Goal: Task Accomplishment & Management: Complete application form

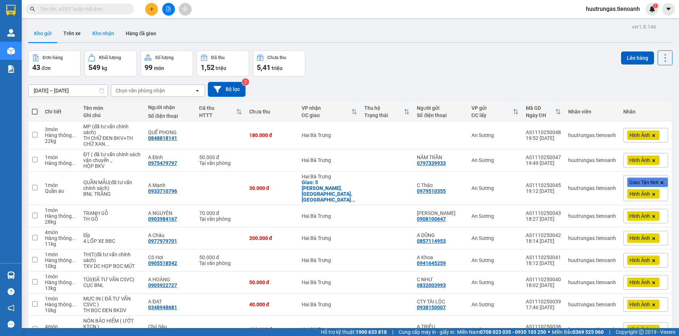
click at [101, 38] on button "Kho nhận" at bounding box center [103, 33] width 33 height 17
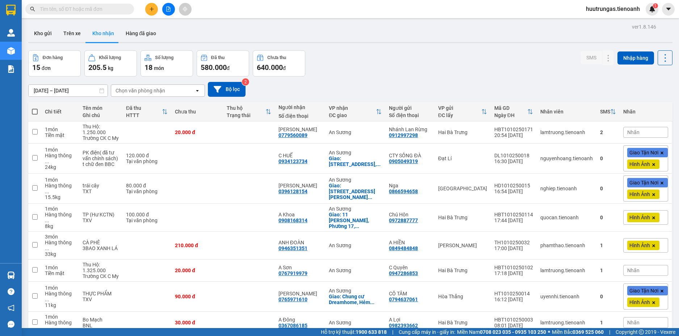
click at [175, 95] on div "Chọn văn phòng nhận" at bounding box center [152, 91] width 83 height 12
click at [134, 105] on span "An Sương" at bounding box center [129, 105] width 24 height 7
click at [74, 36] on button "Trên xe" at bounding box center [72, 33] width 29 height 17
type input "[DATE] – [DATE]"
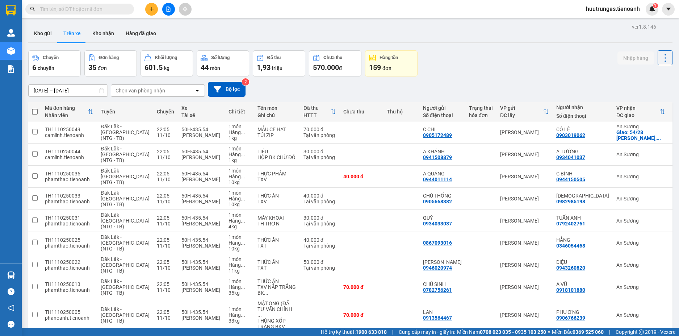
click at [157, 92] on div "Chọn văn phòng nhận" at bounding box center [141, 90] width 50 height 7
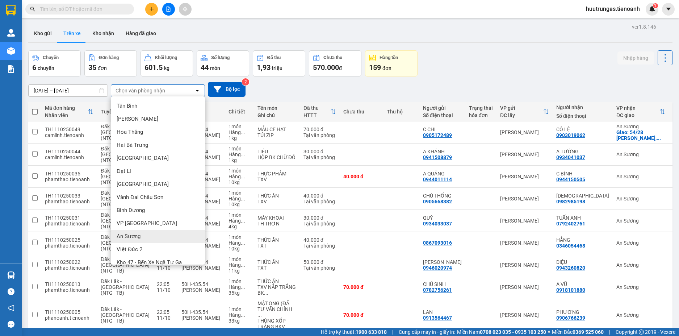
click at [131, 232] on div "An Sương" at bounding box center [158, 236] width 94 height 13
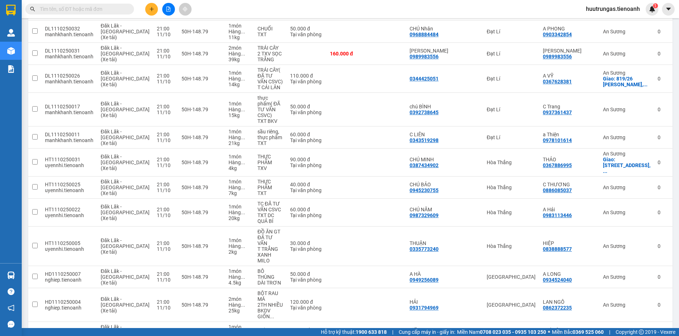
scroll to position [550, 0]
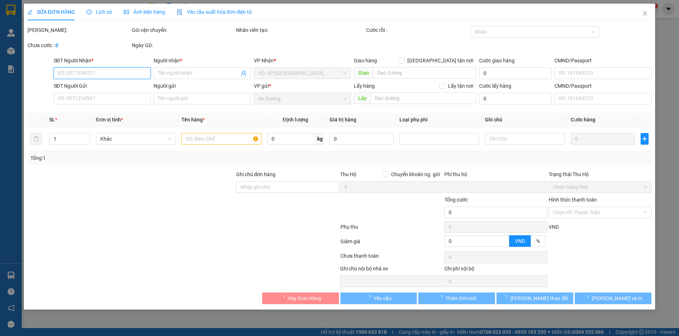
type input "0909577350"
type input "A Hải"
type input "0374228542"
type input "A Tuấn"
type input "0"
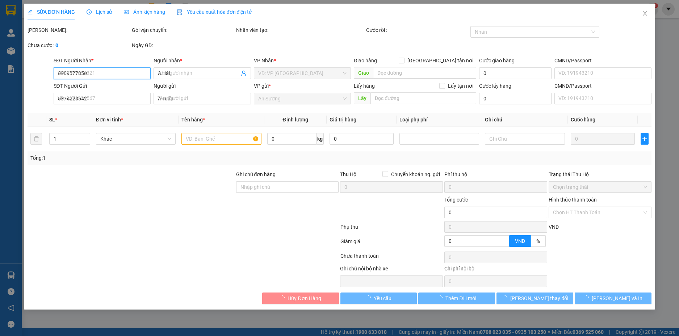
type input "70.000"
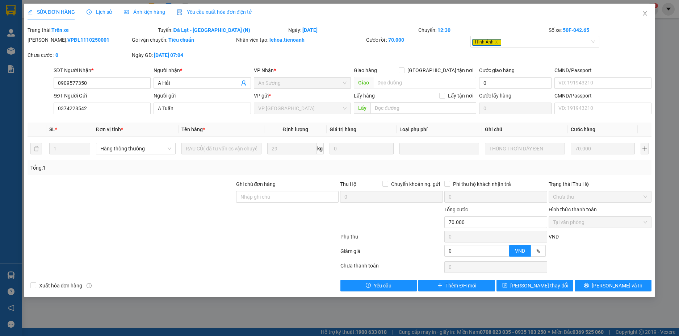
click at [147, 13] on span "Ảnh kiện hàng" at bounding box center [144, 12] width 41 height 6
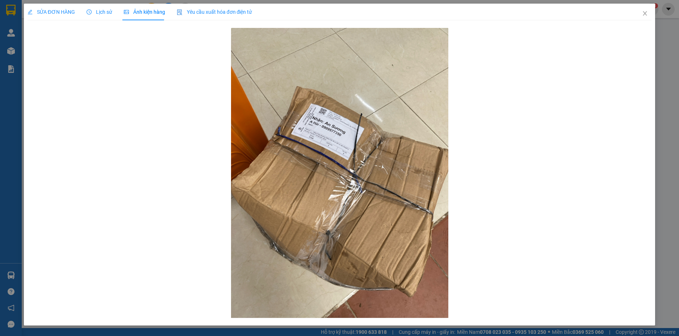
click at [60, 14] on span "SỬA ĐƠN HÀNG" at bounding box center [51, 12] width 47 height 6
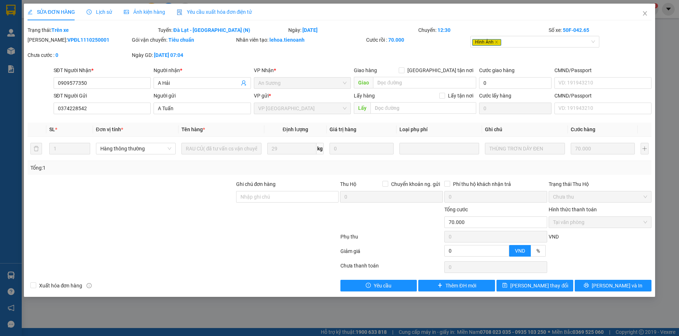
click at [151, 14] on span "Ảnh kiện hàng" at bounding box center [144, 12] width 41 height 6
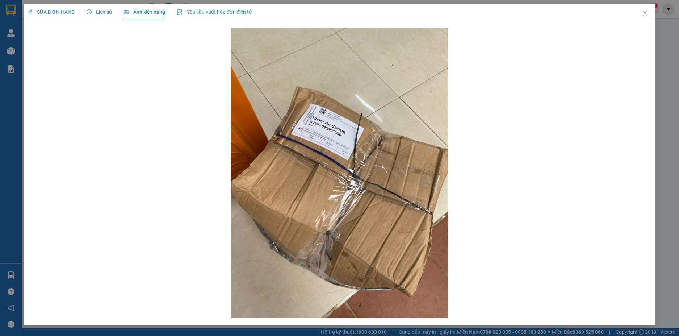
click at [59, 13] on span "SỬA ĐƠN HÀNG" at bounding box center [51, 12] width 47 height 6
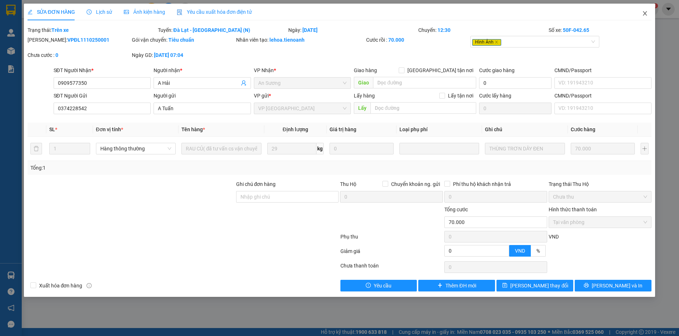
click at [645, 15] on icon "close" at bounding box center [645, 14] width 6 height 6
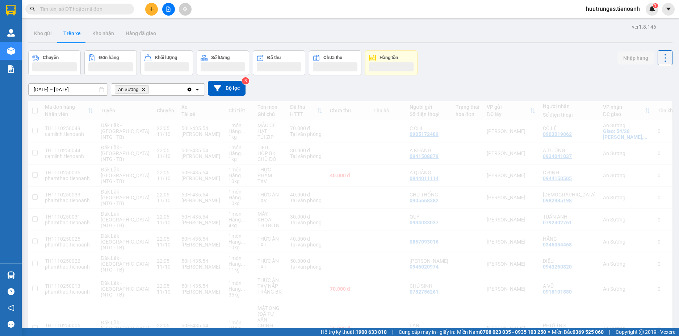
click at [645, 14] on div "huutrungas.tienoanh 1" at bounding box center [619, 9] width 78 height 13
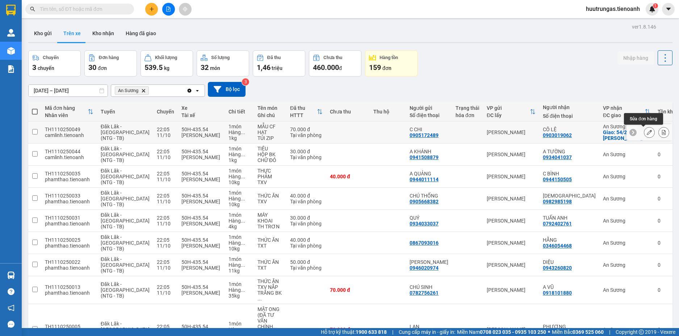
click at [647, 133] on icon at bounding box center [649, 132] width 5 height 5
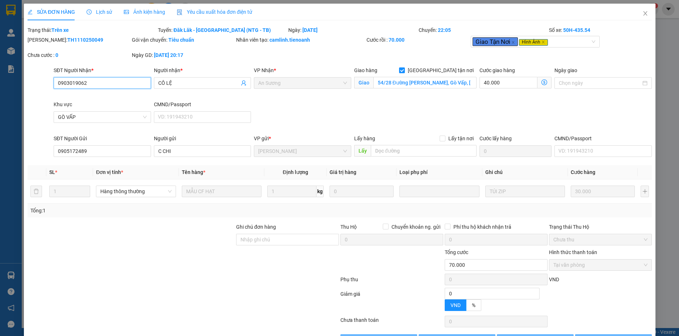
type input "0903019062"
type input "CÔ LỆ"
checkbox input "true"
type input "54/28 Đường Phạm Văn Chiêu, Gò Vấp, Hồ Chí Minh"
type input "0905172489"
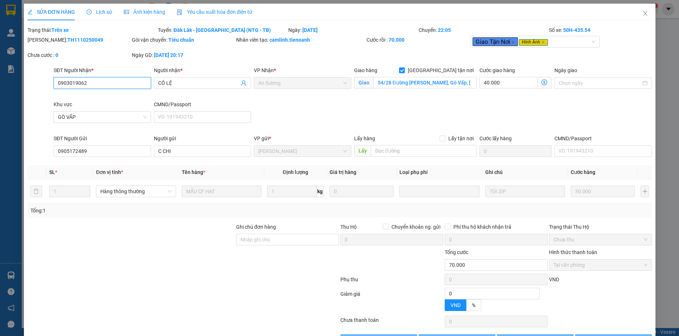
type input "C CHI"
type input "0"
type input "70.000"
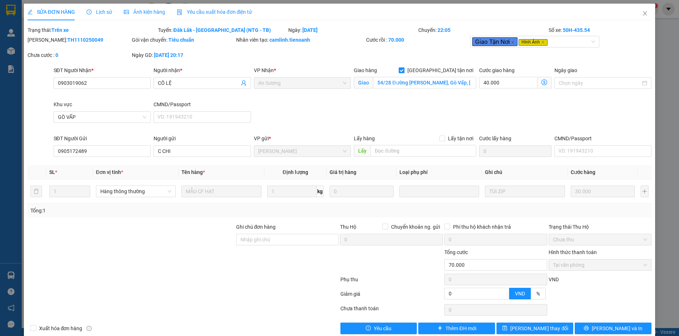
click at [148, 12] on span "Ảnh kiện hàng" at bounding box center [144, 12] width 41 height 6
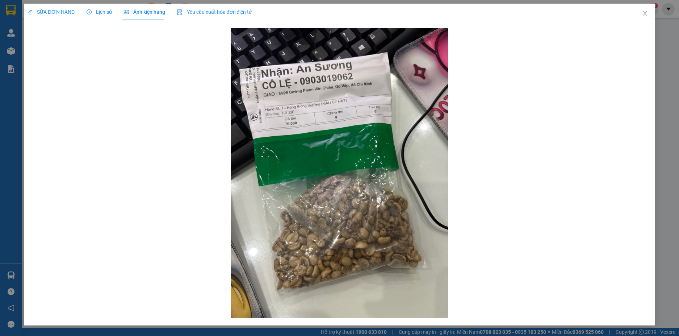
click at [58, 13] on span "SỬA ĐƠN HÀNG" at bounding box center [51, 12] width 47 height 6
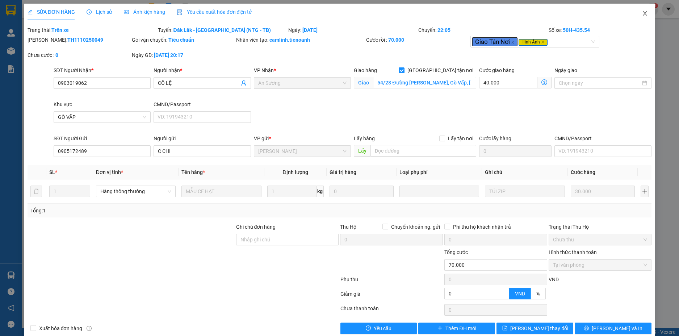
click at [643, 13] on icon "close" at bounding box center [645, 13] width 4 height 4
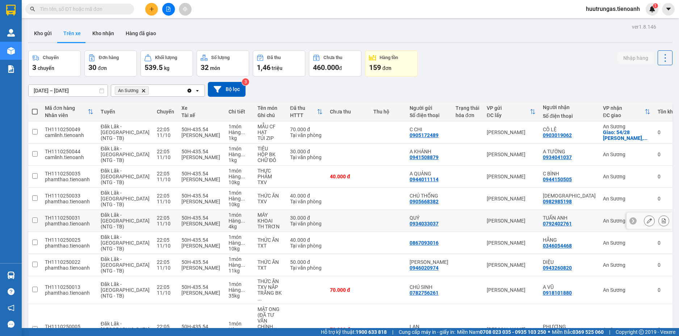
click at [647, 220] on icon at bounding box center [649, 220] width 5 height 5
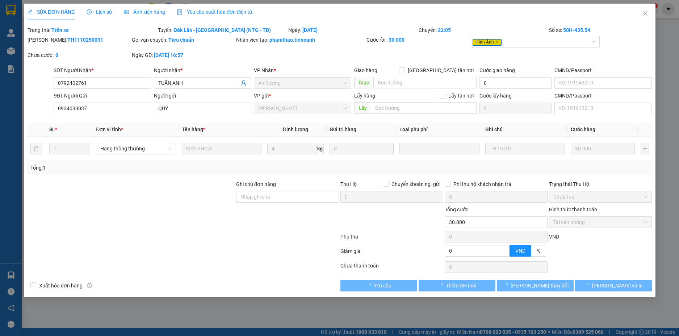
type input "0792402761"
type input "TUẤN ANH"
type input "0934033037"
type input "QUÝ"
type input "0"
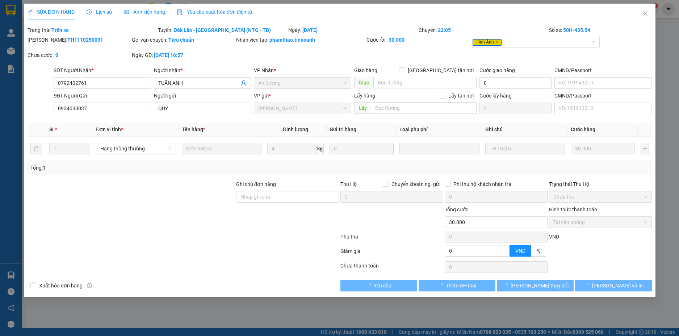
type input "30.000"
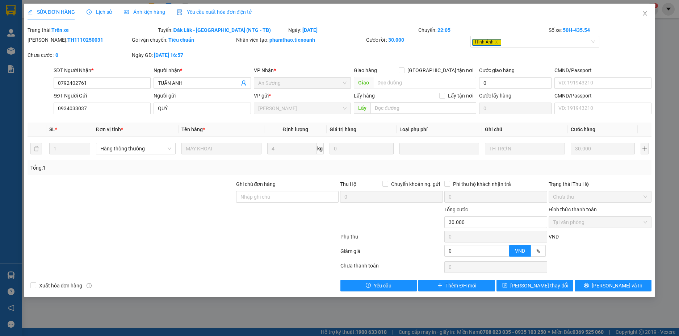
click at [152, 14] on span "Ảnh kiện hàng" at bounding box center [144, 12] width 41 height 6
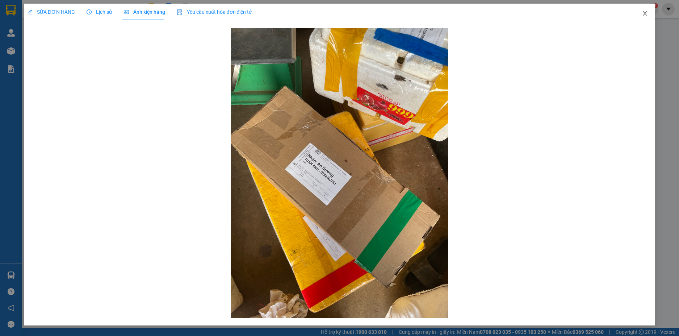
click at [647, 13] on icon "close" at bounding box center [645, 14] width 6 height 6
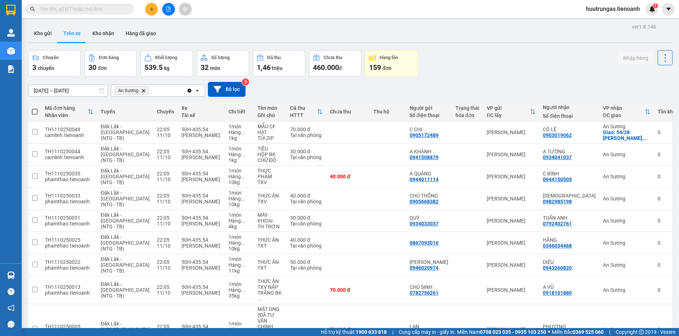
click at [145, 89] on icon "Delete" at bounding box center [143, 90] width 4 height 4
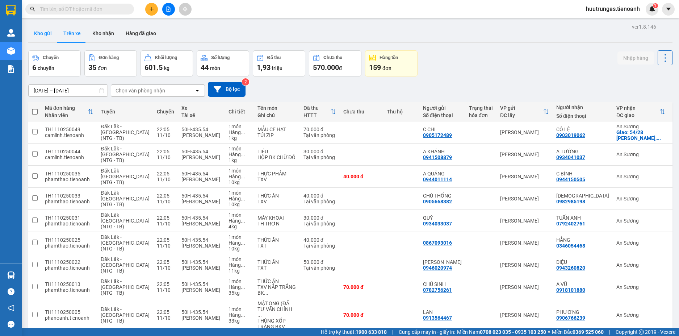
click at [39, 35] on button "Kho gửi" at bounding box center [42, 33] width 29 height 17
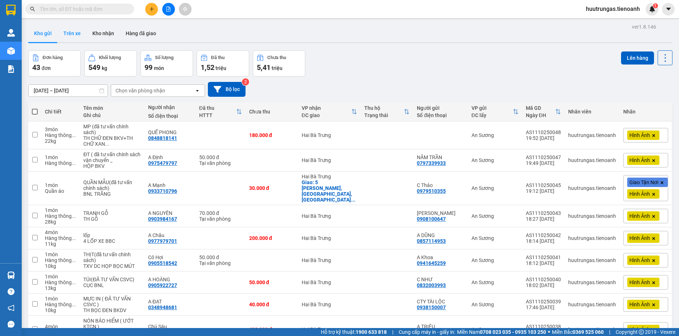
click at [75, 33] on button "Trên xe" at bounding box center [72, 33] width 29 height 17
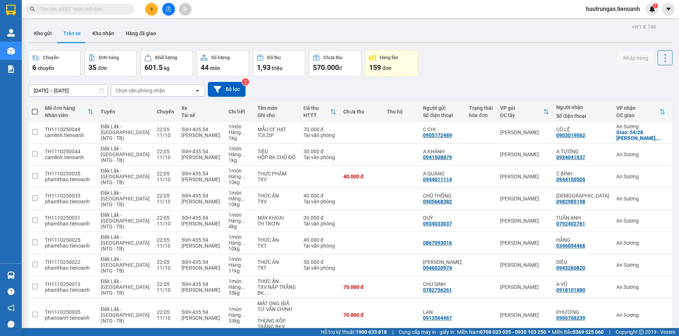
scroll to position [689, 0]
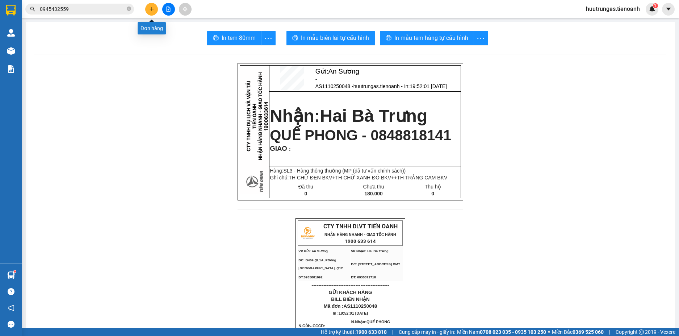
click at [151, 7] on icon "plus" at bounding box center [151, 9] width 5 height 5
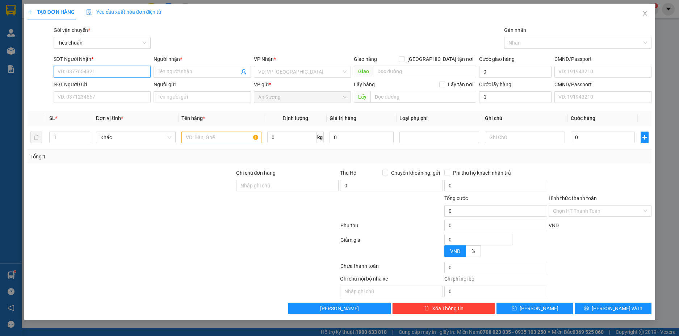
click at [105, 75] on input "SĐT Người Nhận *" at bounding box center [102, 72] width 97 height 12
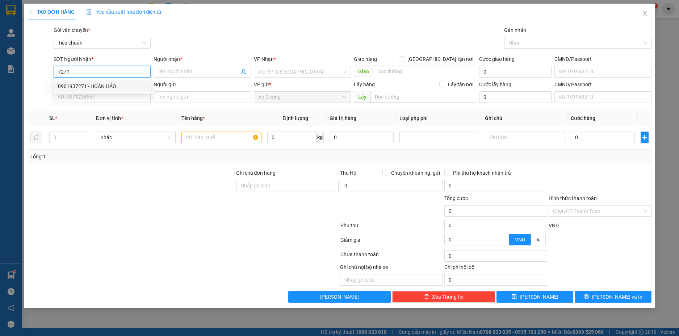
click at [87, 84] on div "0901937271 - HOÀN HẢO" at bounding box center [102, 86] width 89 height 8
type input "0901937271"
type input "HOÀN HẢO"
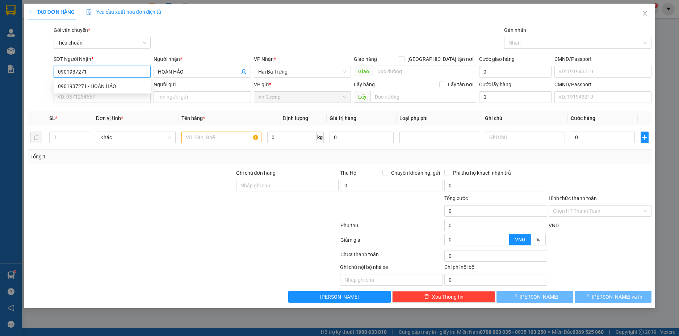
type input "30.000"
type input "0901937271"
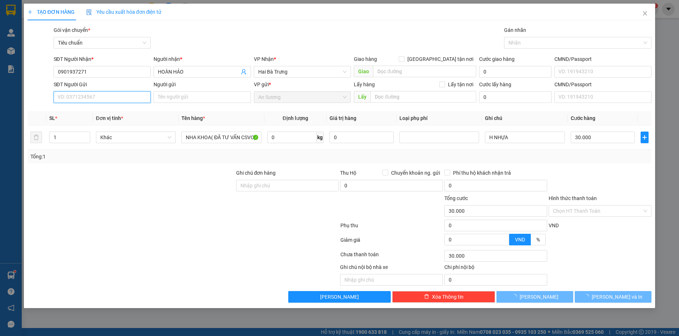
click at [107, 96] on input "SĐT Người Gửi" at bounding box center [102, 97] width 97 height 12
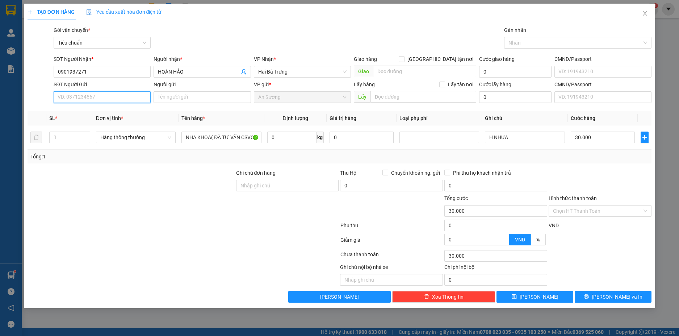
click at [97, 98] on input "SĐT Người Gửi" at bounding box center [102, 97] width 97 height 12
click at [102, 109] on div "0979218357 - LAB RUBY" at bounding box center [102, 112] width 89 height 8
type input "0979218357"
type input "LAB RUBY"
click at [611, 210] on input "Hình thức thanh toán" at bounding box center [597, 210] width 89 height 11
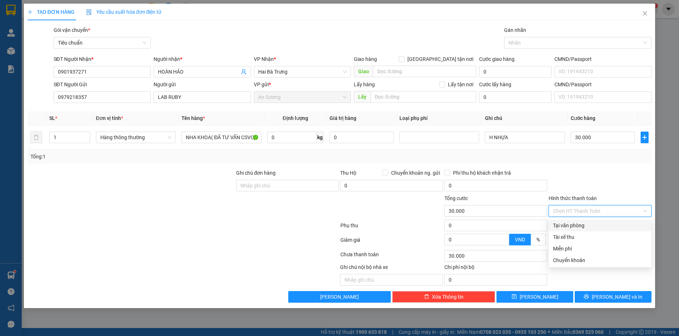
click at [597, 224] on div "Tại văn phòng" at bounding box center [600, 225] width 94 height 8
type input "0"
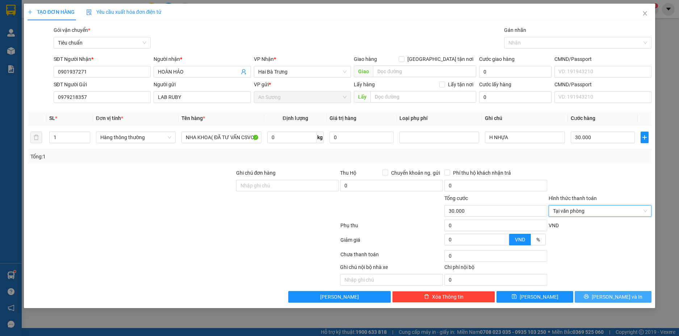
click at [606, 297] on button "Lưu và In" at bounding box center [613, 297] width 77 height 12
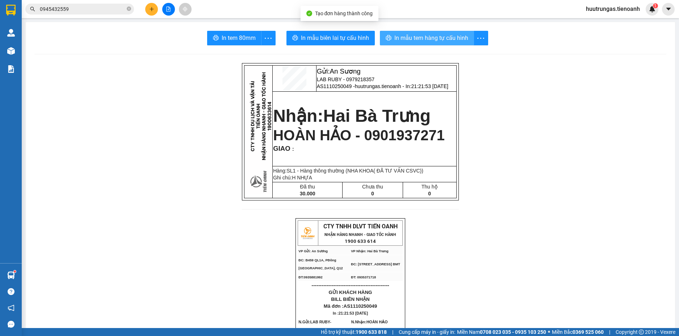
click at [424, 37] on span "In mẫu tem hàng tự cấu hình" at bounding box center [431, 37] width 74 height 9
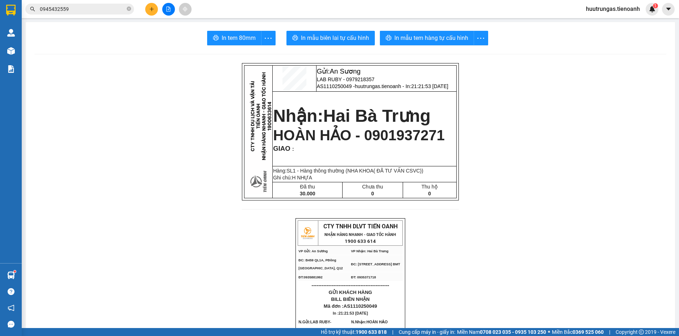
drag, startPoint x: 277, startPoint y: 156, endPoint x: 307, endPoint y: 138, distance: 35.1
click at [284, 152] on td "Nhận: Hai Bà Trưng HOÀN HẢO - 0901937271 GIAO :" at bounding box center [365, 128] width 184 height 75
